Goal: Check status: Check status

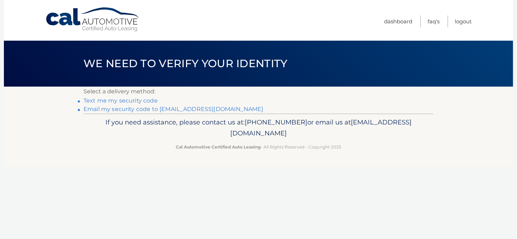
click at [108, 110] on link "Email my security code to p********@rochester.rr.com" at bounding box center [173, 109] width 180 height 7
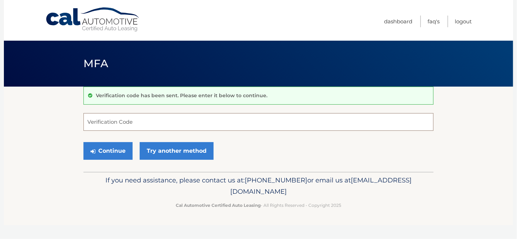
click at [91, 123] on input "Verification Code" at bounding box center [258, 122] width 350 height 18
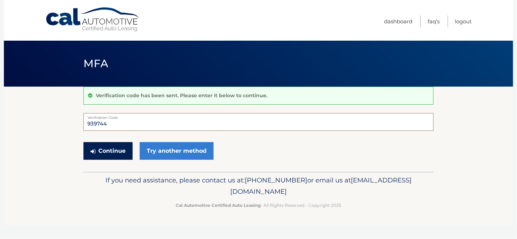
type input "939744"
click at [98, 152] on button "Continue" at bounding box center [107, 151] width 49 height 18
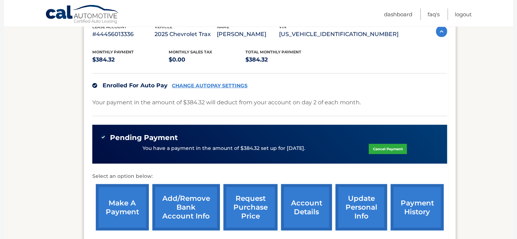
scroll to position [132, 0]
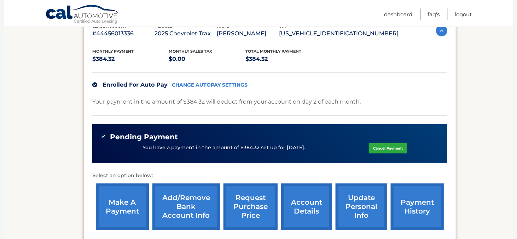
drag, startPoint x: 435, startPoint y: 85, endPoint x: 437, endPoint y: 39, distance: 45.9
click at [437, 39] on div "lease account #44456013336 vehicle 2025 Chevrolet Trax name [PERSON_NAME] vin […" at bounding box center [269, 128] width 372 height 228
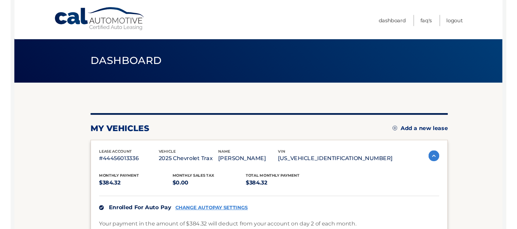
scroll to position [0, 0]
